Goal: Transaction & Acquisition: Book appointment/travel/reservation

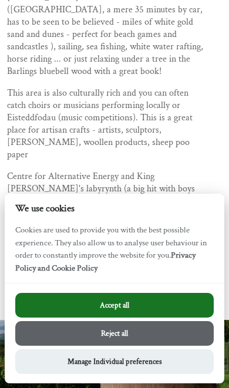
scroll to position [1334, 0]
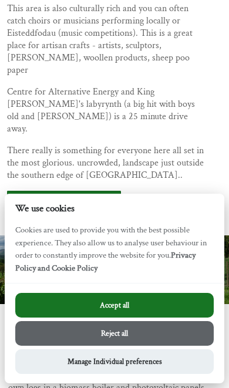
click at [171, 318] on button "Accept all" at bounding box center [114, 305] width 199 height 25
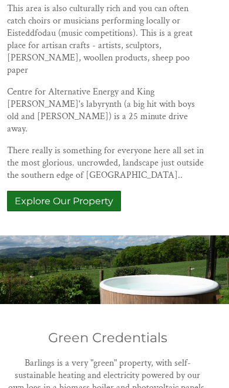
click at [99, 191] on link "Explore Our Property" at bounding box center [64, 201] width 114 height 21
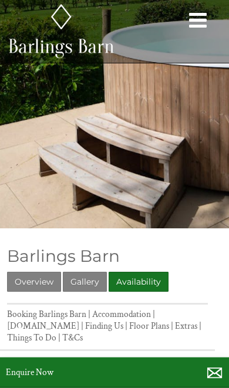
scroll to position [6, 0]
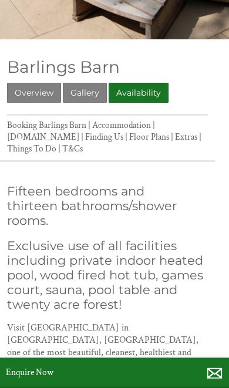
click at [39, 97] on link "Overview" at bounding box center [34, 93] width 54 height 20
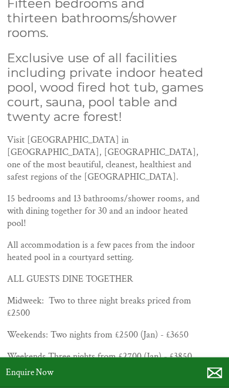
scroll to position [379, 0]
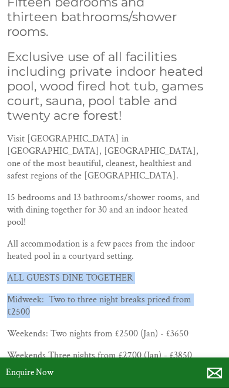
click at [197, 204] on p "15 bedrooms and 13 bathrooms/shower rooms, and with dining together for 30 and …" at bounding box center [107, 210] width 201 height 37
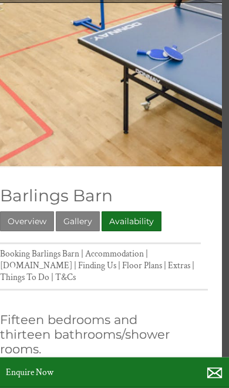
scroll to position [62, 7]
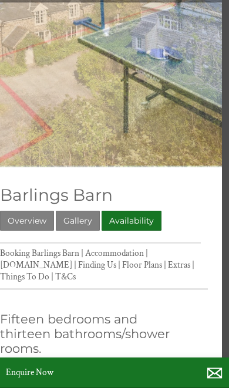
click at [95, 213] on link "Gallery" at bounding box center [78, 221] width 44 height 20
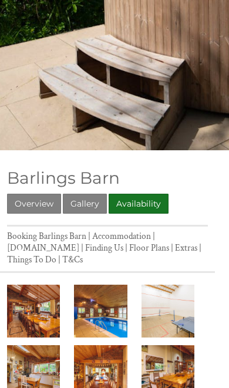
scroll to position [110, 0]
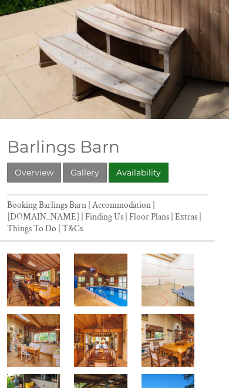
click at [153, 169] on link "Availability" at bounding box center [139, 173] width 60 height 20
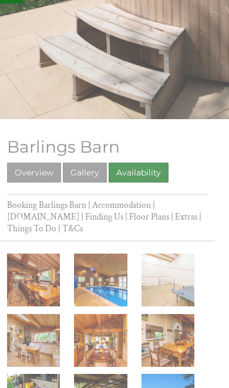
click at [158, 174] on link "Availability" at bounding box center [139, 173] width 60 height 20
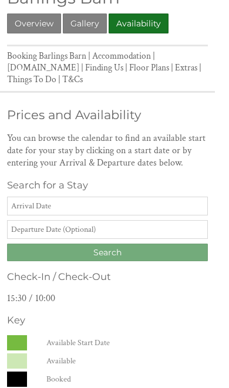
scroll to position [260, 0]
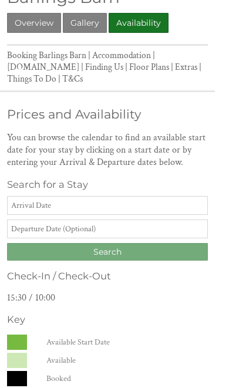
click at [183, 213] on input "Date" at bounding box center [107, 205] width 201 height 19
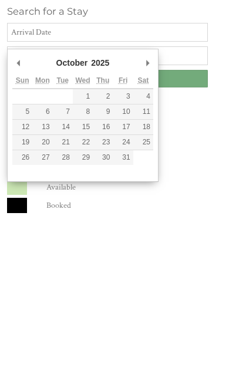
type input "26/10/2025"
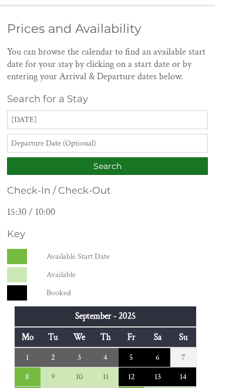
click at [175, 152] on input "text" at bounding box center [107, 143] width 201 height 19
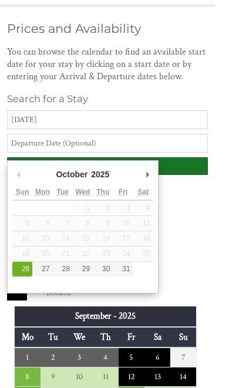
scroll to position [346, 0]
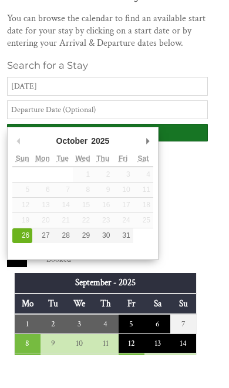
click at [193, 157] on input "Search" at bounding box center [107, 166] width 201 height 18
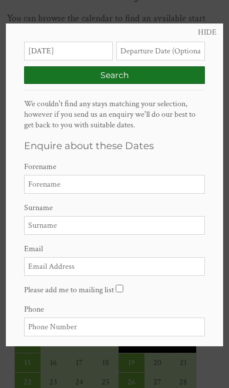
scroll to position [0, 0]
click at [210, 32] on link "HIDE" at bounding box center [207, 32] width 19 height 11
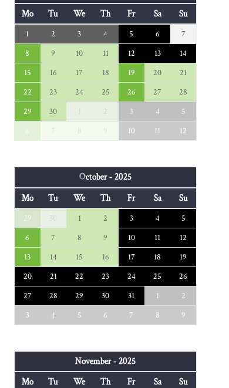
scroll to position [673, 0]
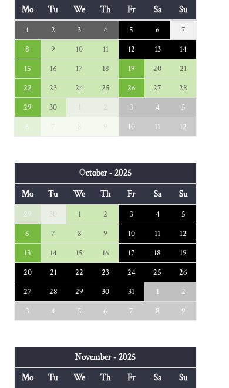
click at [26, 296] on td "27" at bounding box center [28, 291] width 26 height 19
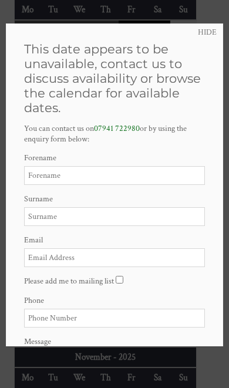
click at [209, 31] on link "HIDE" at bounding box center [207, 32] width 19 height 11
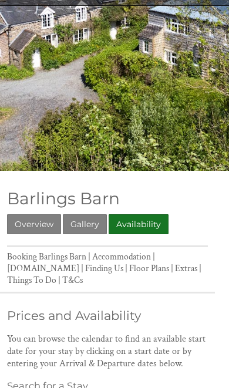
scroll to position [0, 0]
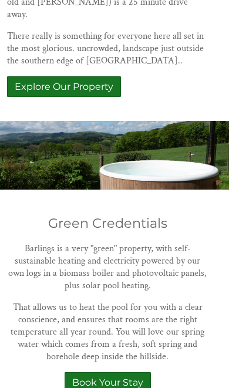
click at [135, 373] on link "Book Your Stay" at bounding box center [108, 383] width 86 height 21
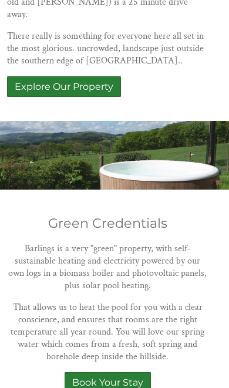
scroll to position [1448, 0]
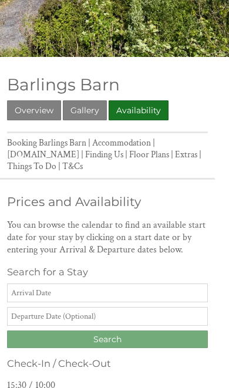
click at [160, 303] on input "Date" at bounding box center [107, 293] width 201 height 19
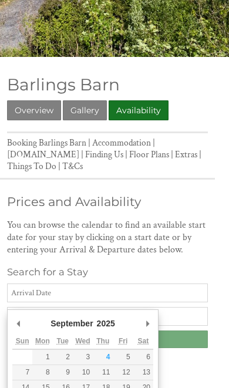
scroll to position [172, 0]
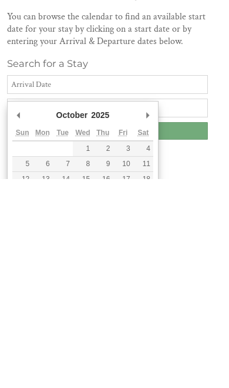
type input "27/10/2025"
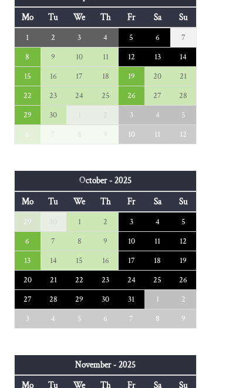
scroll to position [666, 0]
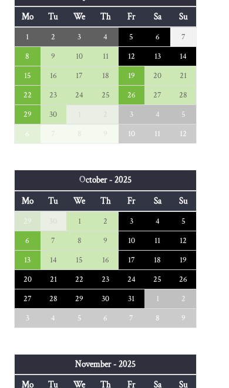
click at [115, 300] on td "30" at bounding box center [105, 298] width 26 height 19
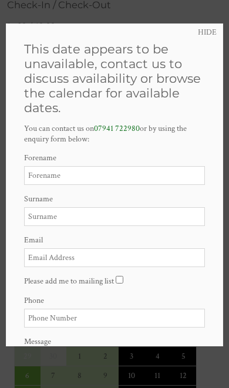
scroll to position [533, 0]
click at [200, 36] on link "HIDE" at bounding box center [207, 32] width 19 height 11
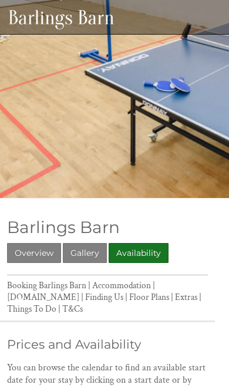
scroll to position [0, 0]
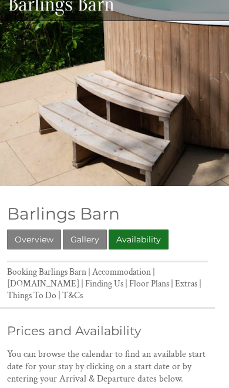
scroll to position [44, 0]
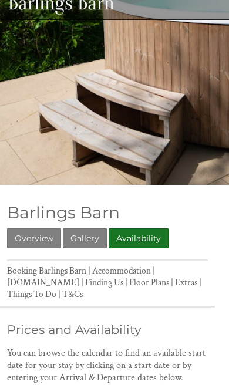
click at [147, 242] on link "Availability" at bounding box center [139, 239] width 60 height 20
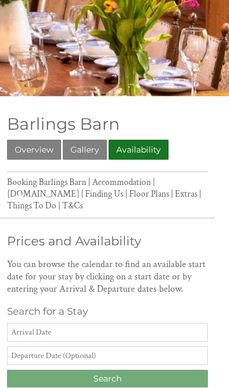
scroll to position [0, 0]
